Goal: Information Seeking & Learning: Check status

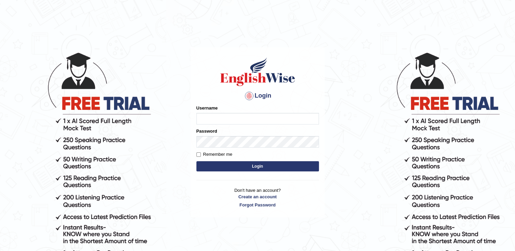
type input "Adedayo"
click at [237, 166] on button "Login" at bounding box center [258, 166] width 123 height 10
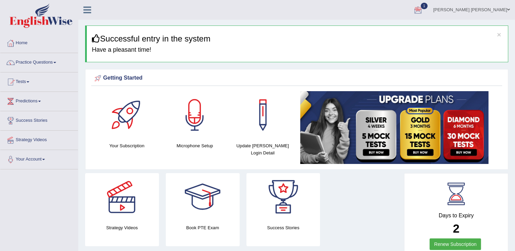
click at [423, 7] on div at bounding box center [418, 10] width 10 height 10
click at [390, 47] on strong "See All Alerts" at bounding box center [375, 48] width 30 height 5
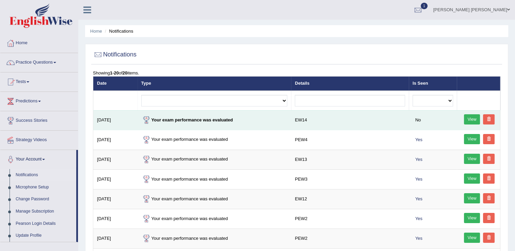
click at [468, 116] on link "View" at bounding box center [472, 119] width 16 height 10
click at [476, 118] on link "View" at bounding box center [472, 119] width 16 height 10
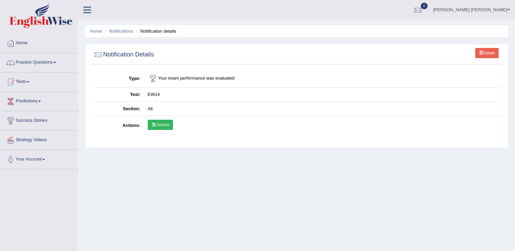
click at [163, 125] on link "Scores" at bounding box center [160, 125] width 25 height 10
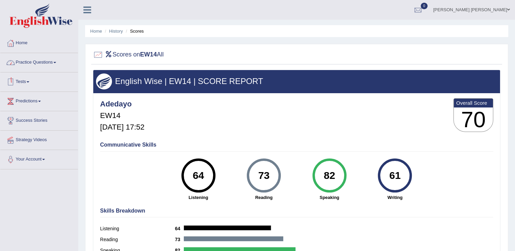
click at [24, 80] on link "Tests" at bounding box center [39, 81] width 78 height 17
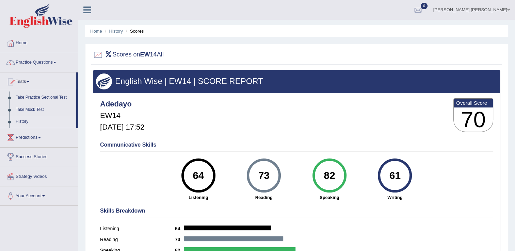
click at [24, 122] on link "History" at bounding box center [45, 122] width 64 height 12
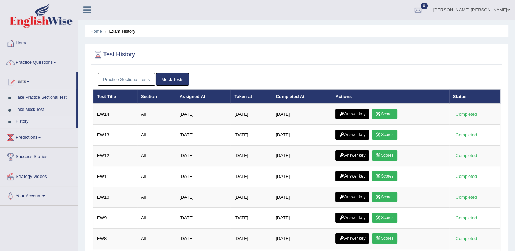
click at [351, 111] on link "Answer key" at bounding box center [352, 114] width 34 height 10
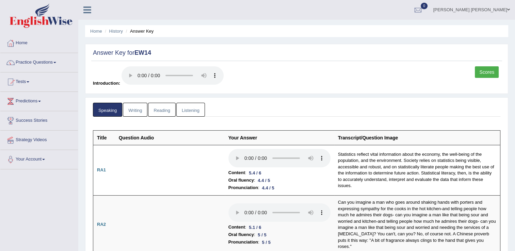
click at [140, 112] on link "Writing" at bounding box center [135, 110] width 25 height 14
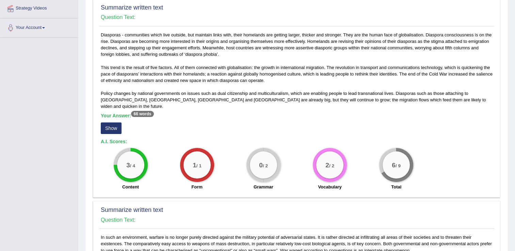
scroll to position [136, 0]
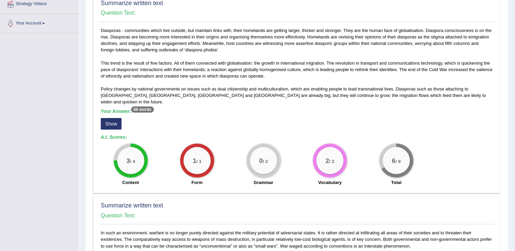
click at [113, 118] on button "Show" at bounding box center [111, 124] width 21 height 12
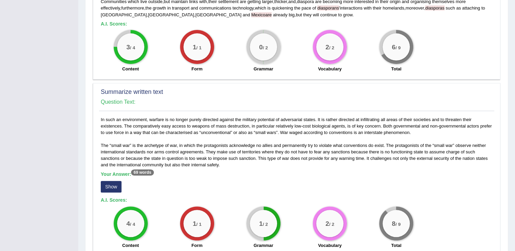
scroll to position [272, 0]
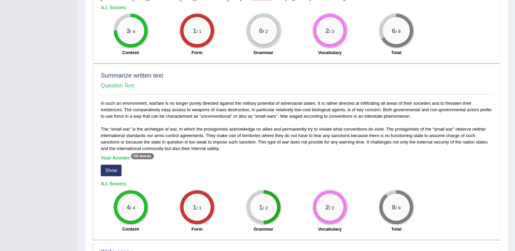
click at [116, 165] on button "Show" at bounding box center [111, 171] width 21 height 12
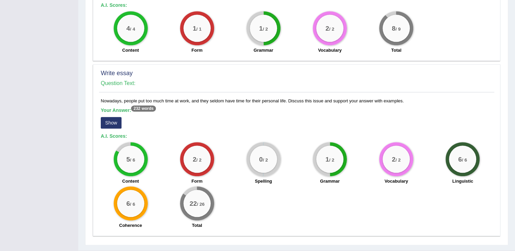
scroll to position [467, 0]
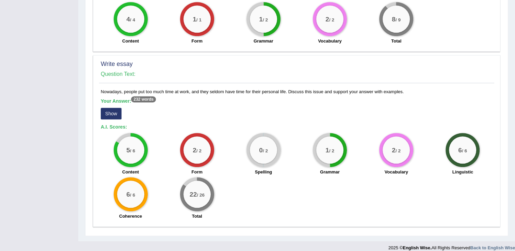
click at [115, 108] on button "Show" at bounding box center [111, 114] width 21 height 12
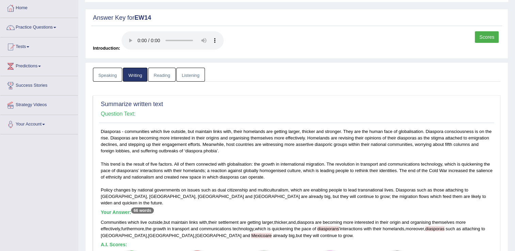
scroll to position [0, 0]
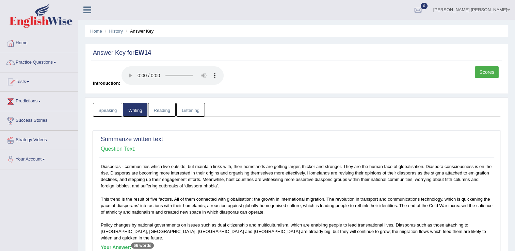
click at [162, 112] on link "Reading" at bounding box center [161, 110] width 27 height 14
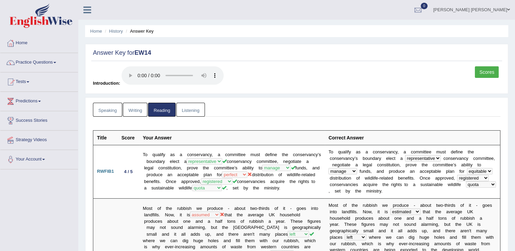
click at [189, 109] on link "Listening" at bounding box center [190, 110] width 29 height 14
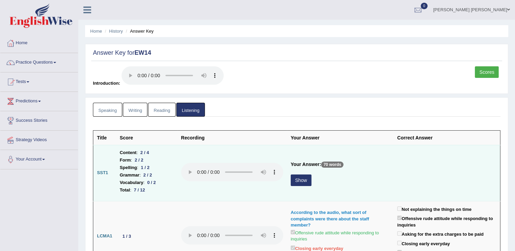
click at [298, 182] on button "Show" at bounding box center [301, 181] width 21 height 12
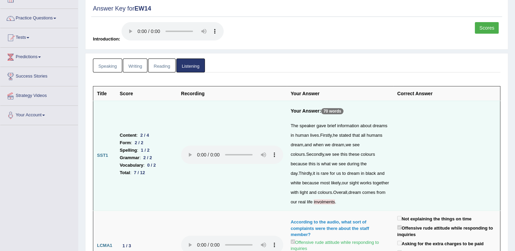
scroll to position [28, 0]
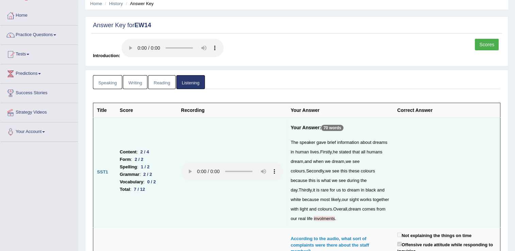
click at [481, 43] on link "Scores" at bounding box center [487, 45] width 24 height 12
